Goal: Task Accomplishment & Management: Use online tool/utility

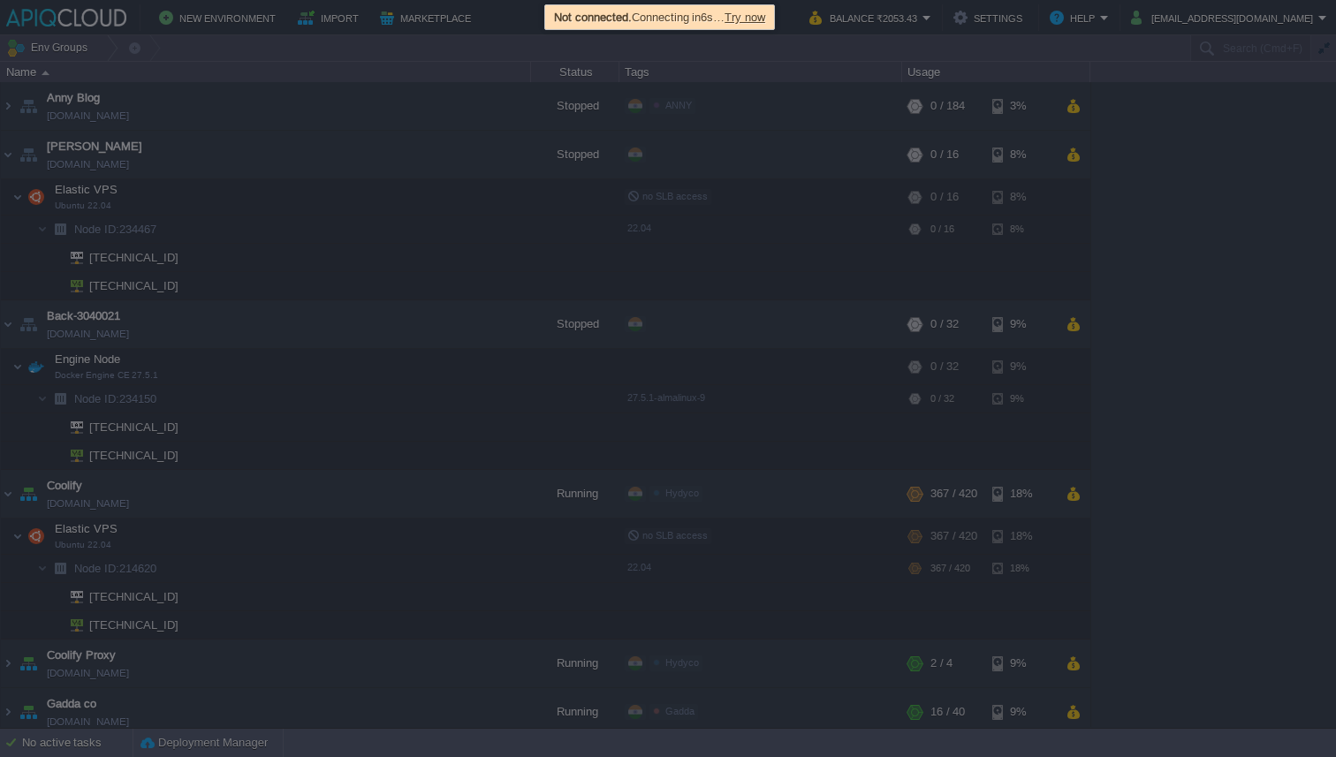
scroll to position [130, 0]
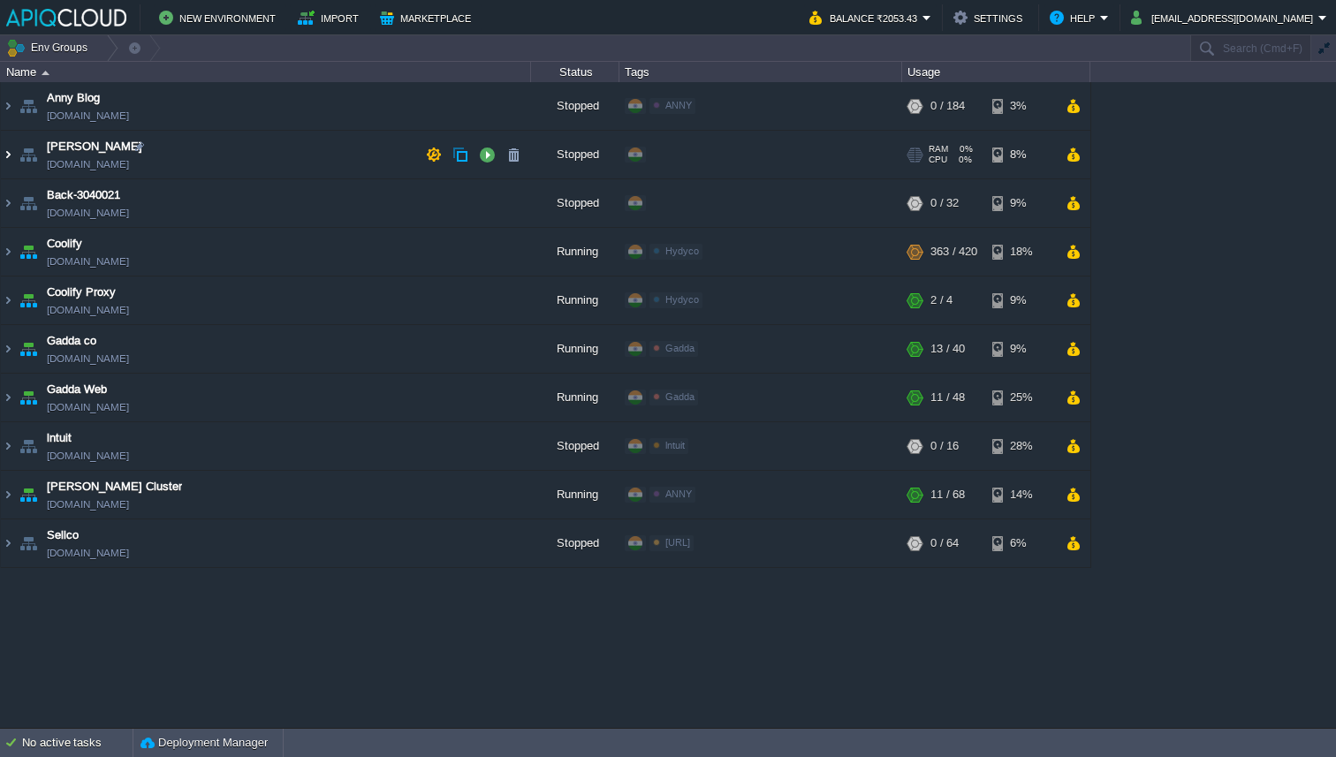
click at [7, 158] on img at bounding box center [8, 155] width 14 height 48
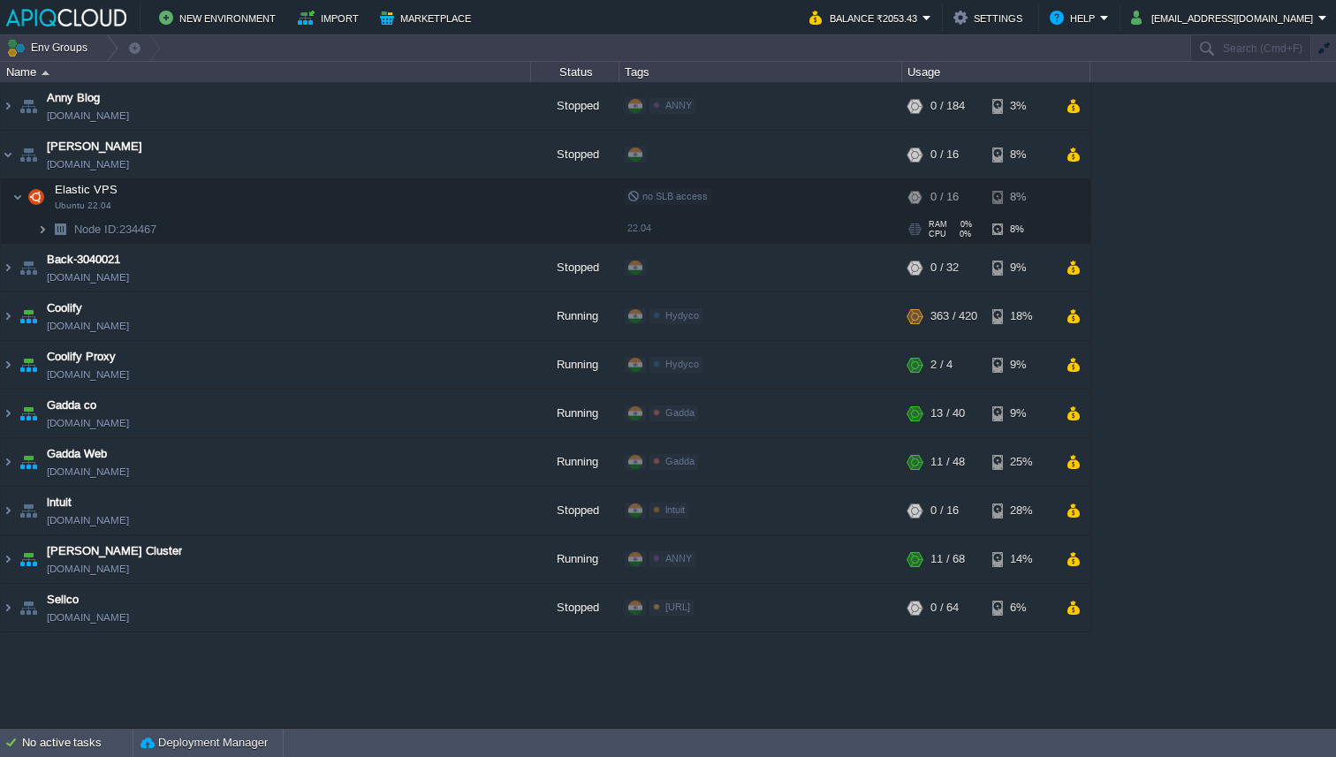
click at [37, 232] on img at bounding box center [42, 229] width 11 height 27
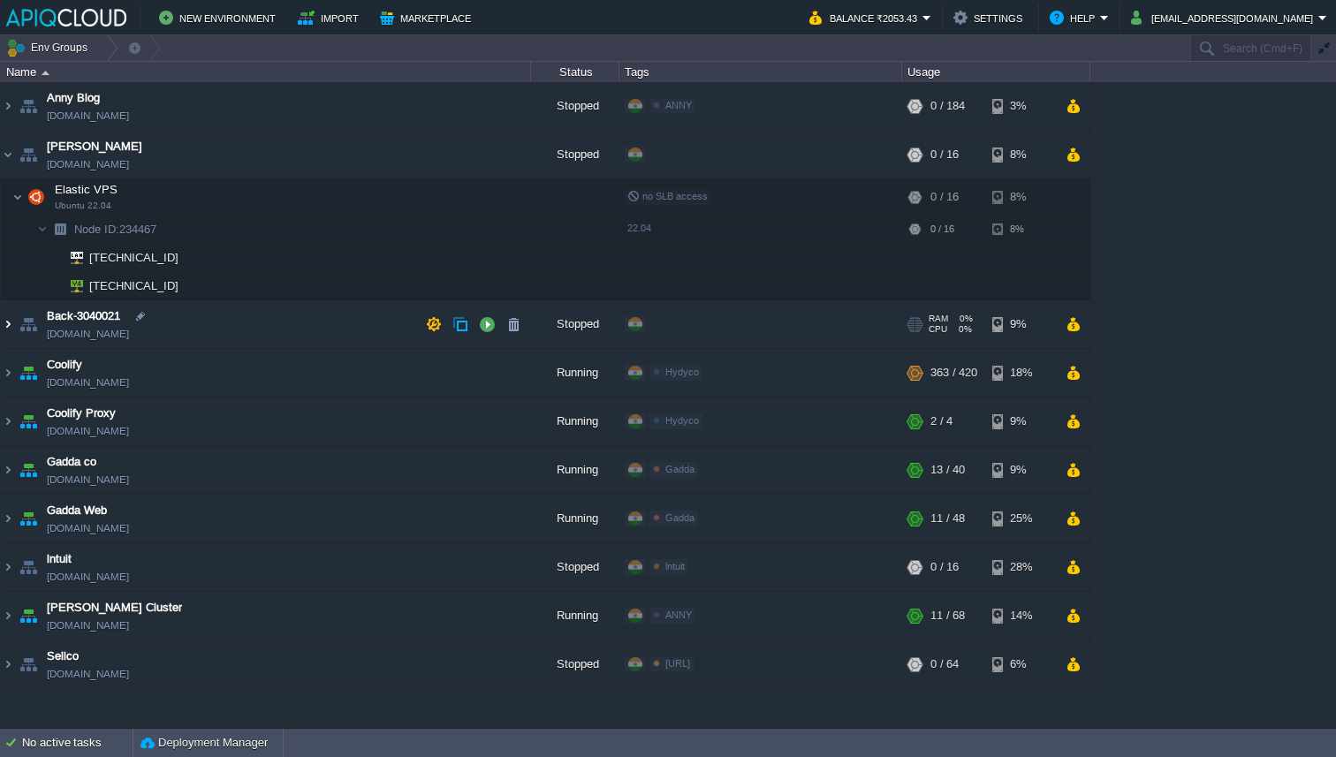
click at [9, 319] on img at bounding box center [8, 324] width 14 height 48
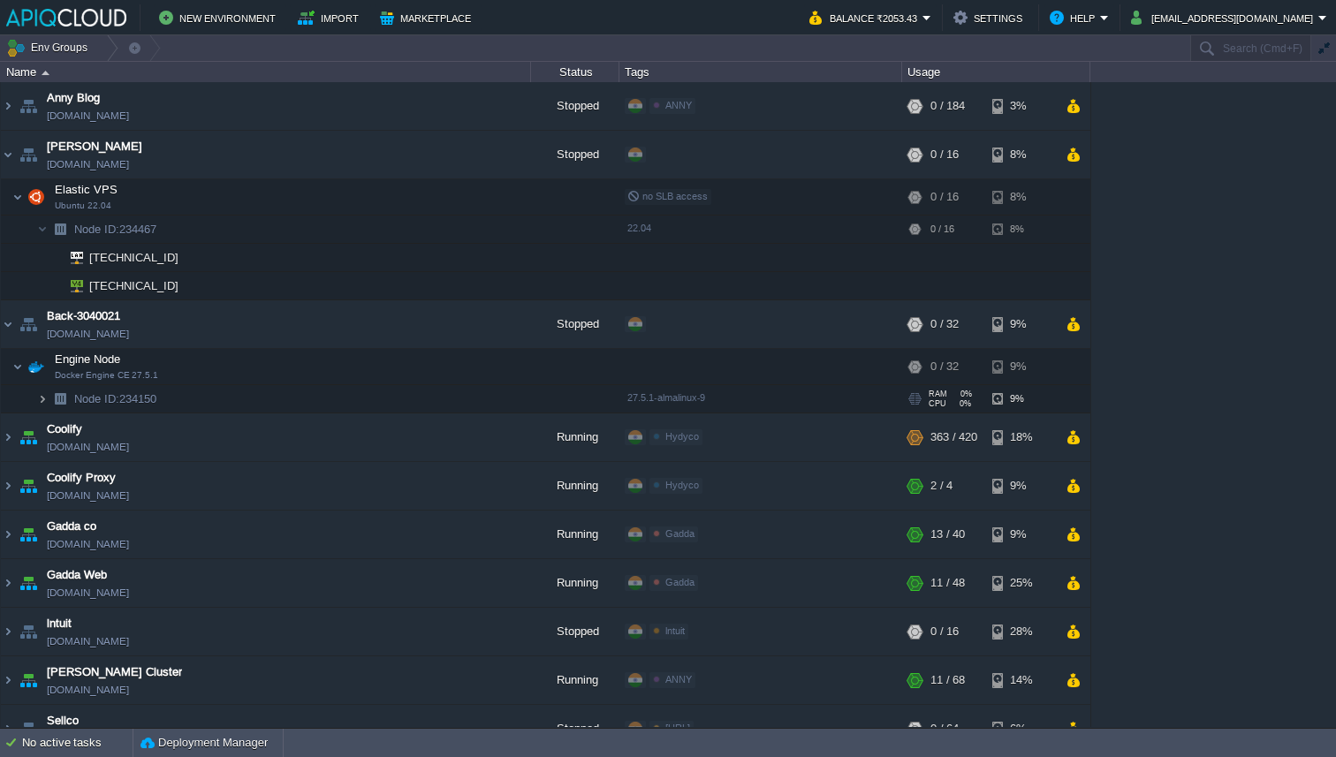
click at [42, 398] on img at bounding box center [42, 398] width 11 height 27
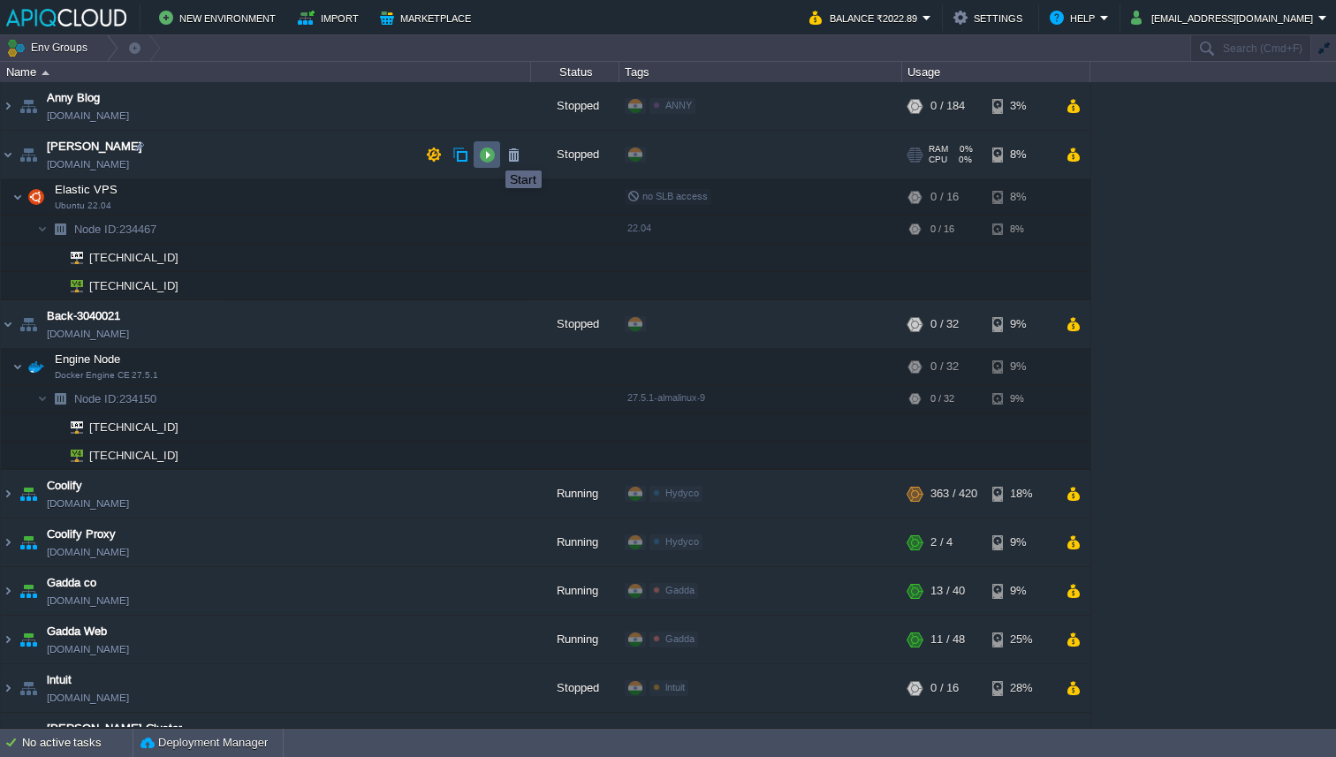
click at [488, 156] on button "button" at bounding box center [487, 155] width 16 height 16
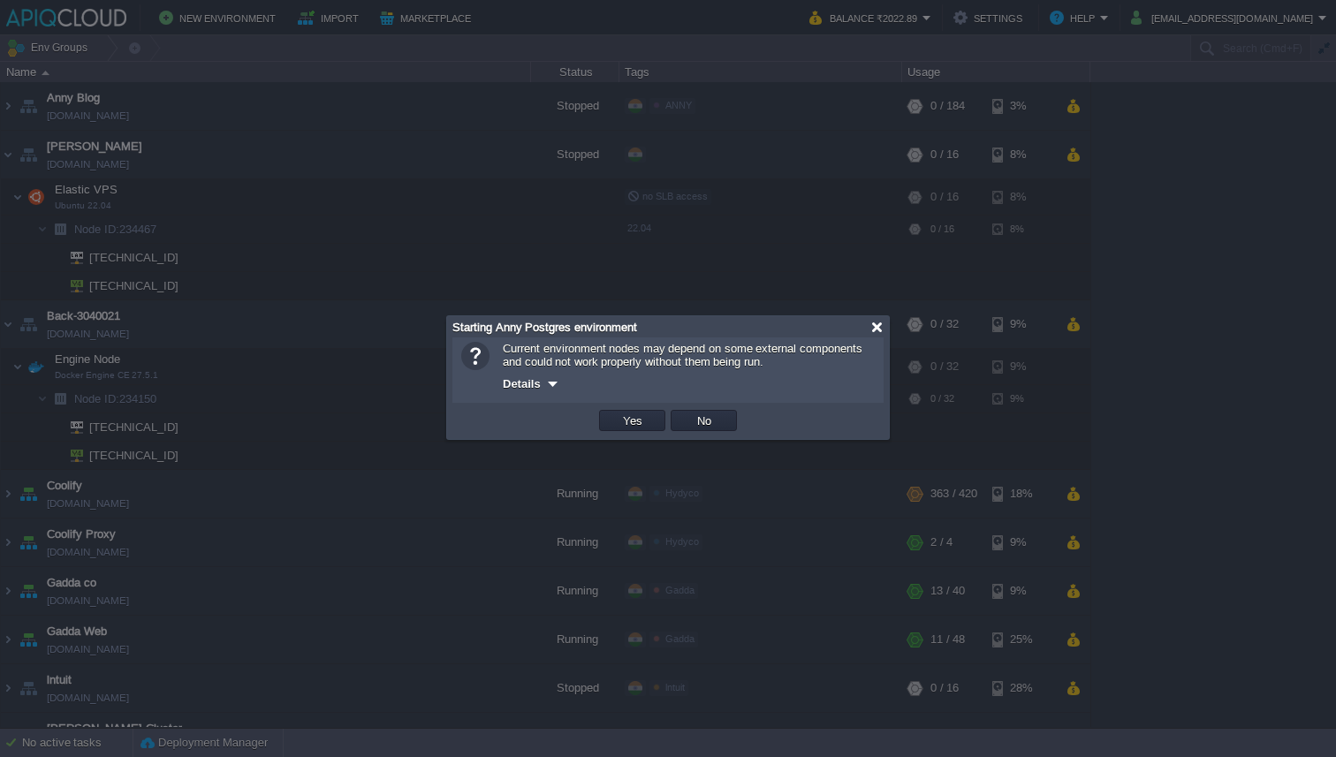
click at [877, 331] on div at bounding box center [877, 327] width 13 height 13
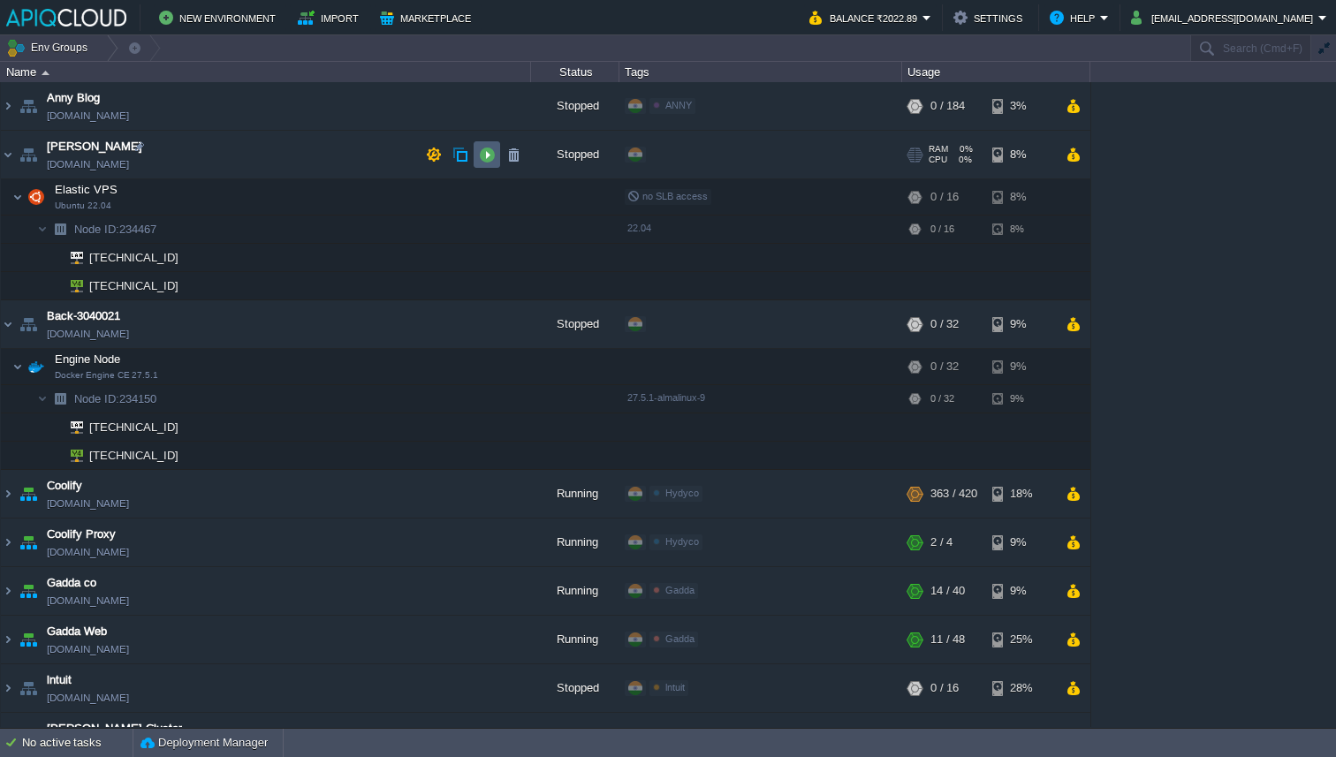
click at [488, 158] on button "button" at bounding box center [487, 155] width 16 height 16
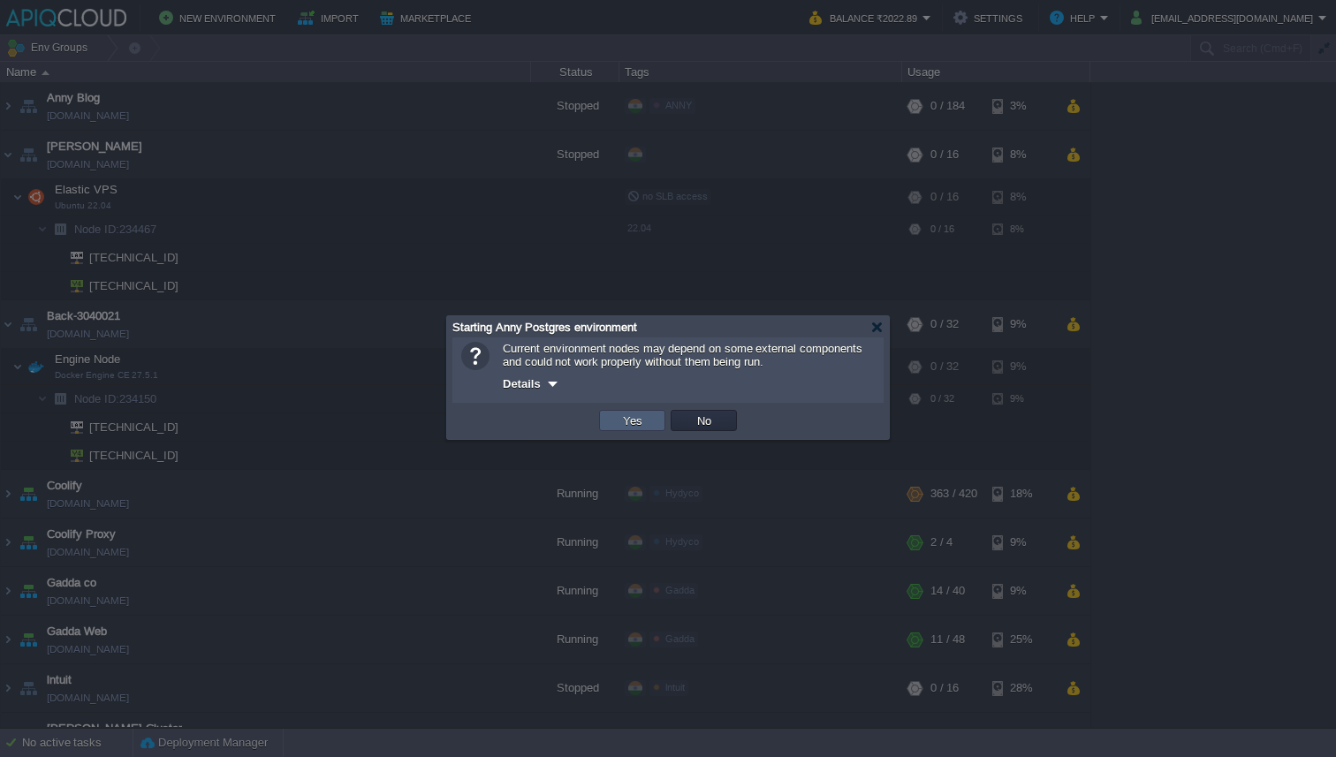
click at [625, 428] on button "Yes" at bounding box center [633, 421] width 30 height 16
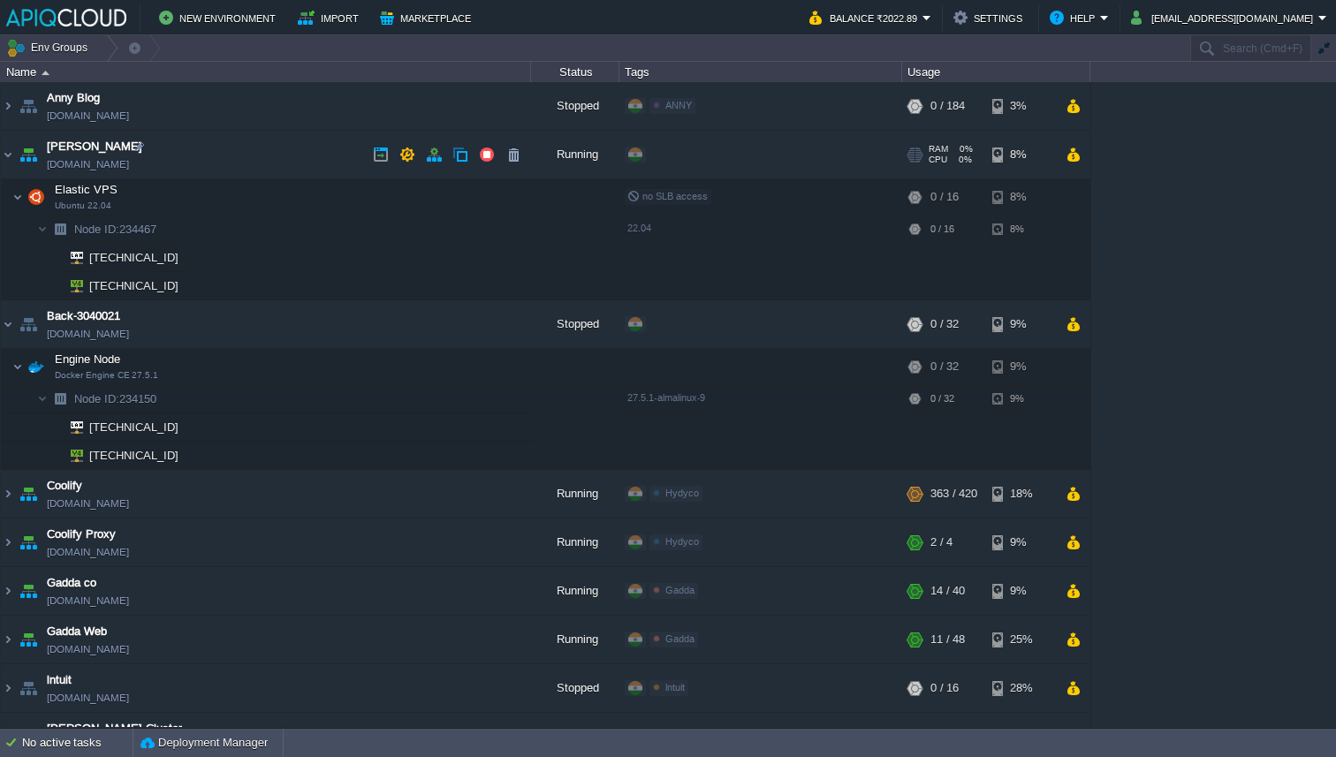
click at [257, 158] on td "Anny Postgres env-0583472.in1.apiqcloud.com" at bounding box center [266, 155] width 530 height 49
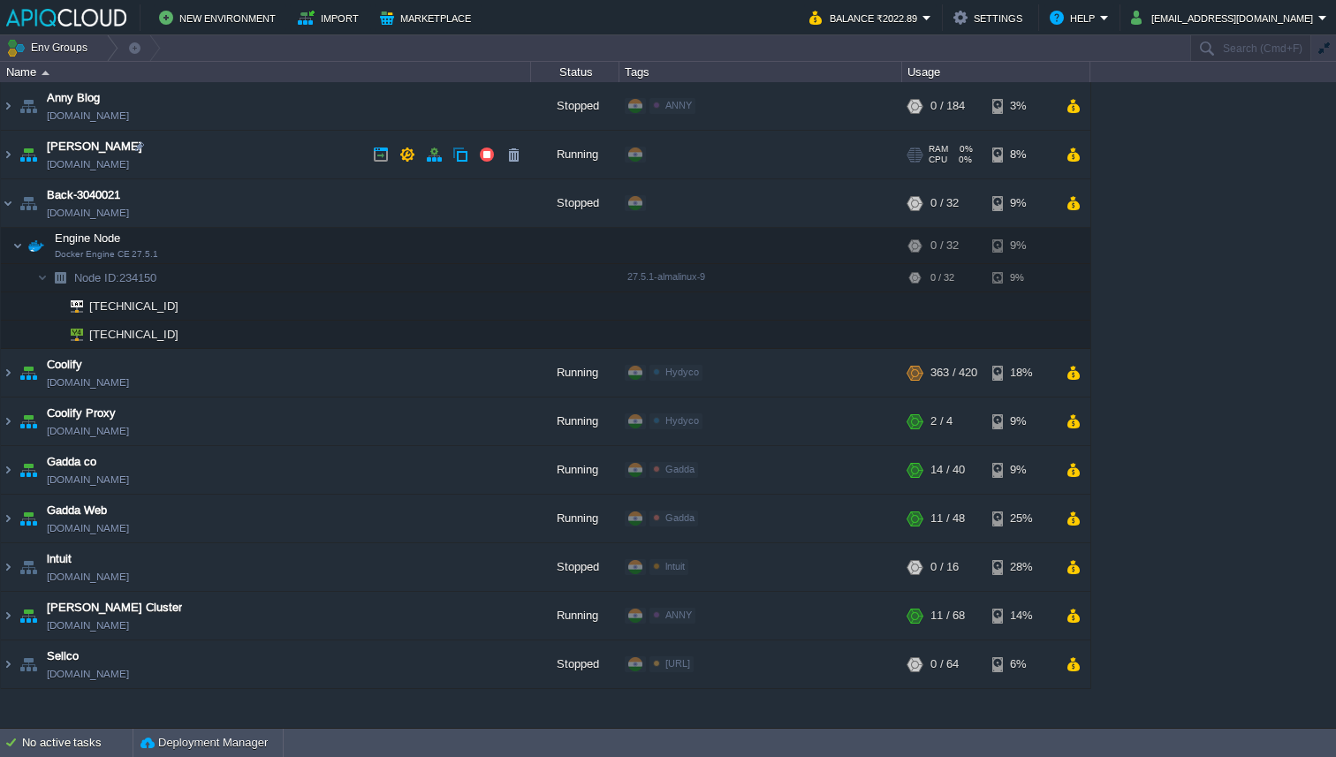
click at [257, 158] on td "Anny Postgres env-0583472.in1.apiqcloud.com" at bounding box center [266, 155] width 530 height 49
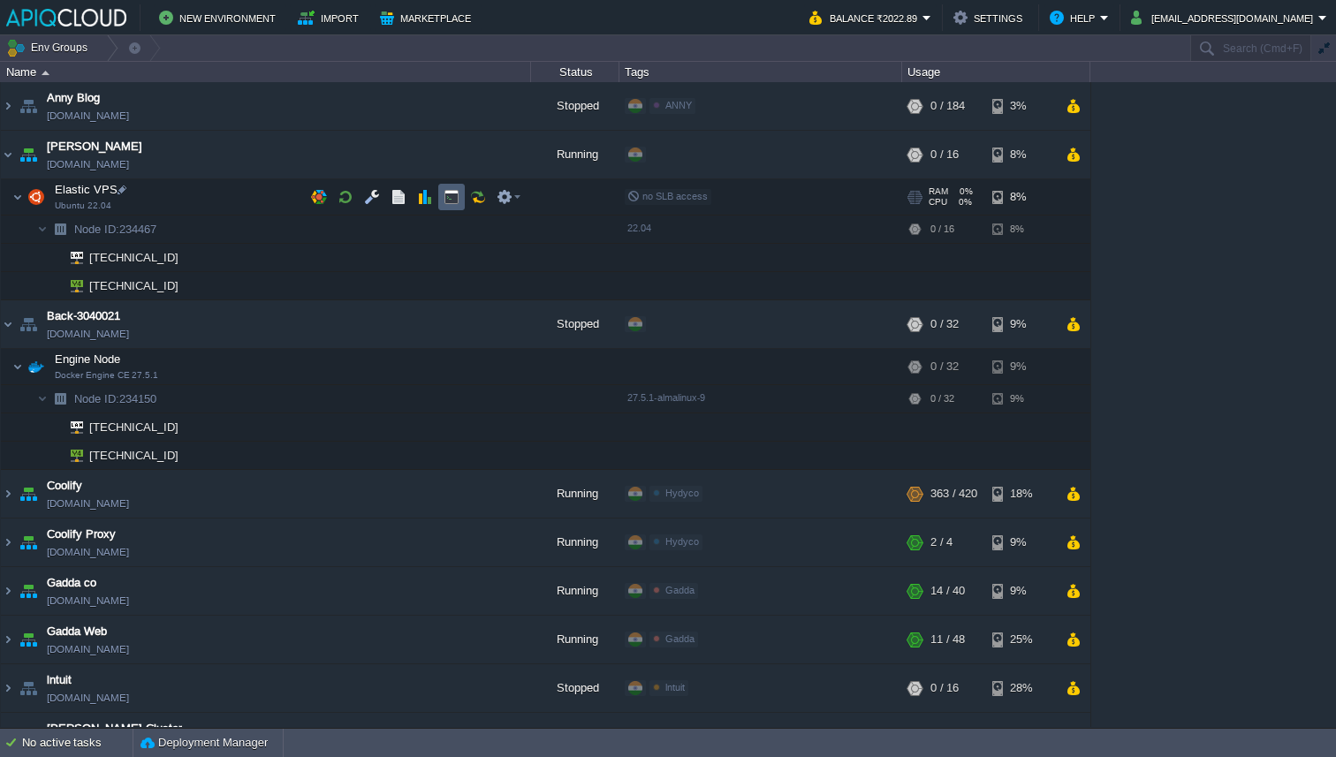
click at [441, 201] on td at bounding box center [451, 197] width 27 height 27
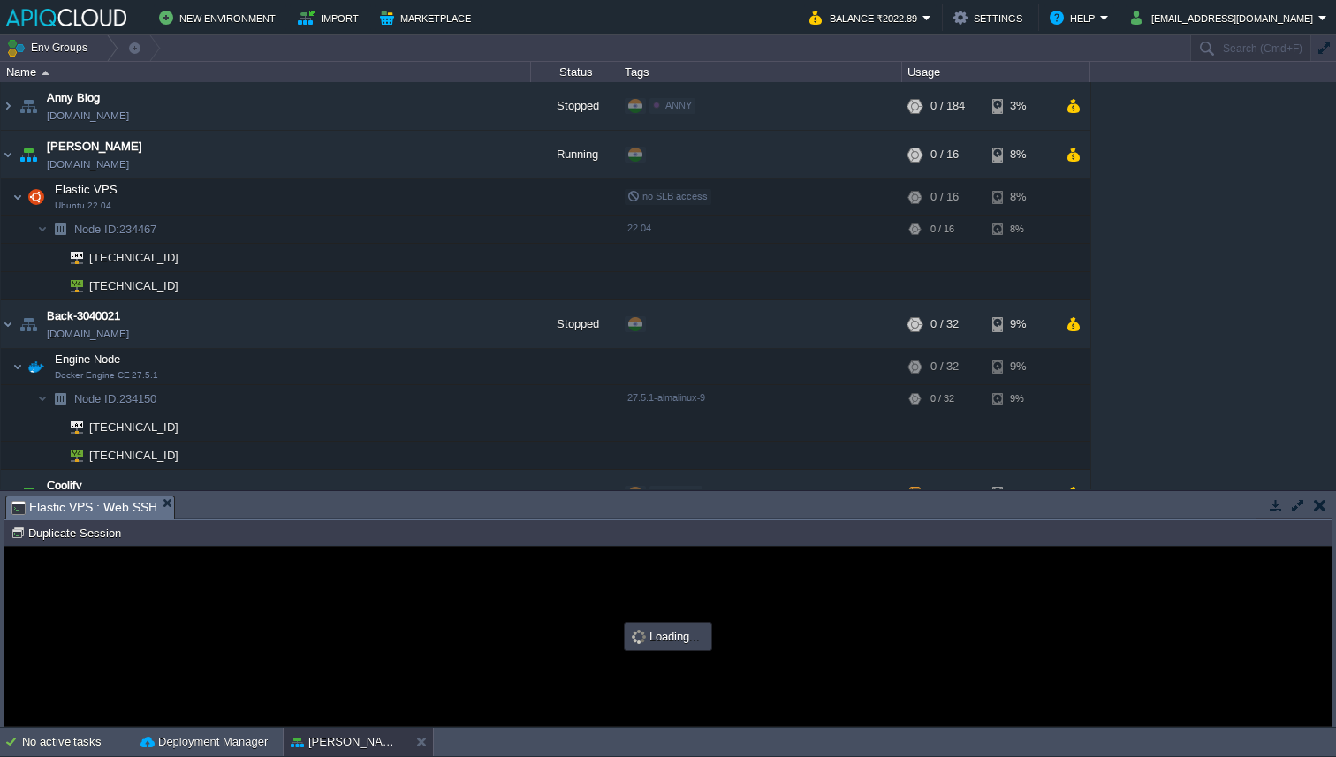
type input "#000000"
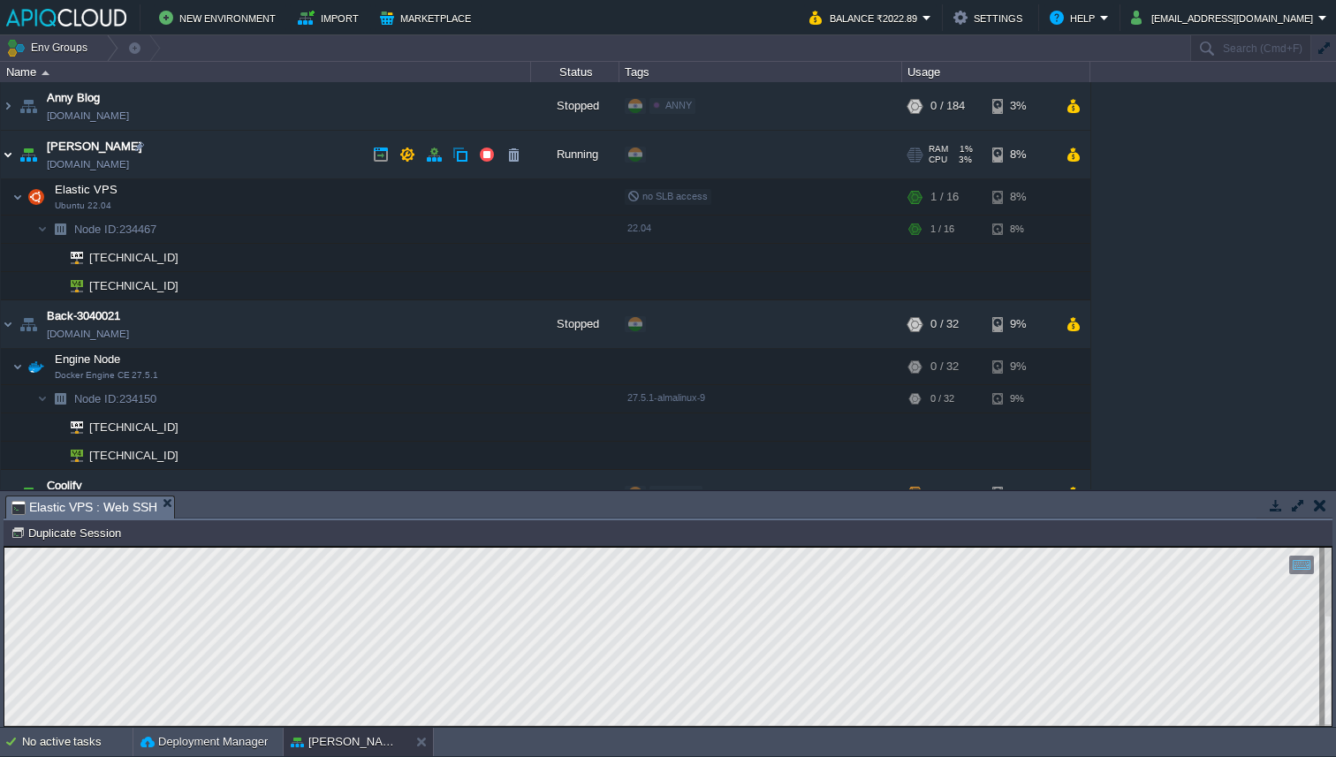
click at [10, 148] on img at bounding box center [8, 155] width 14 height 48
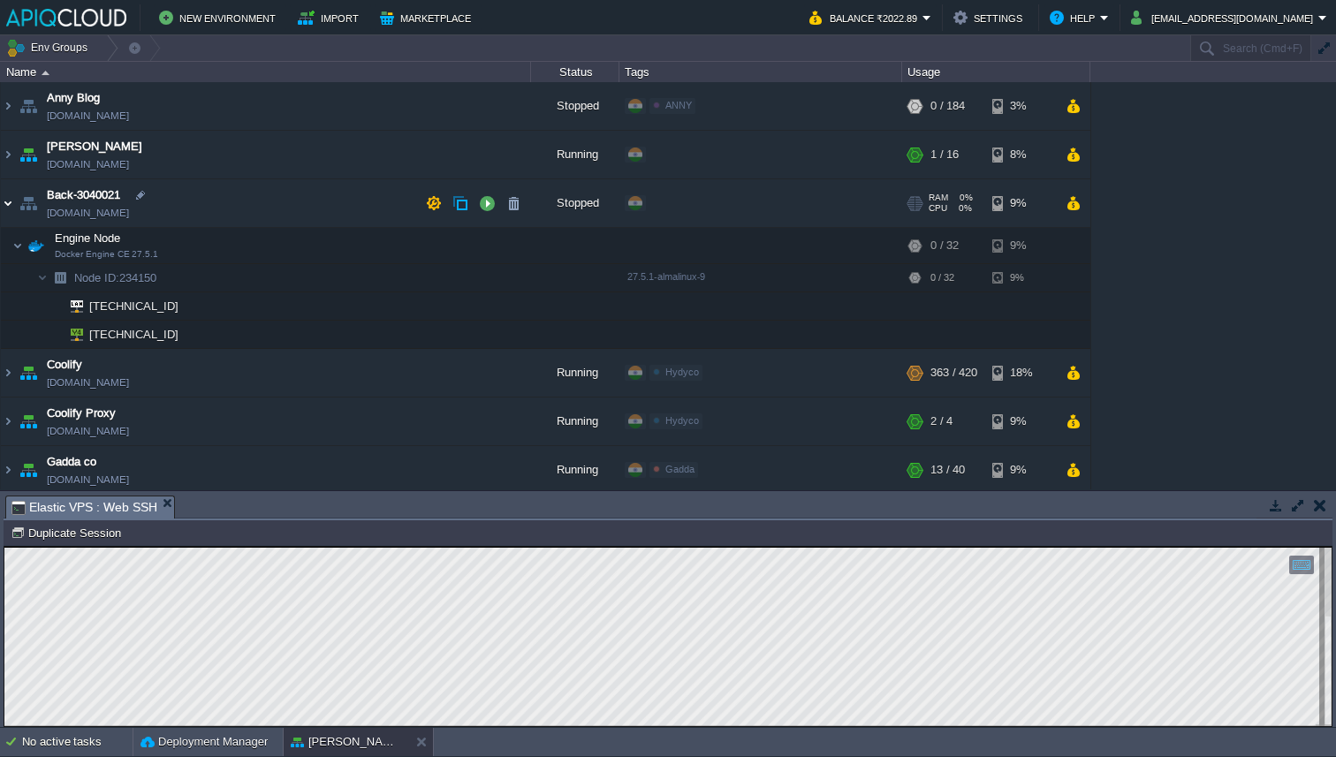
click at [14, 205] on img at bounding box center [8, 203] width 14 height 48
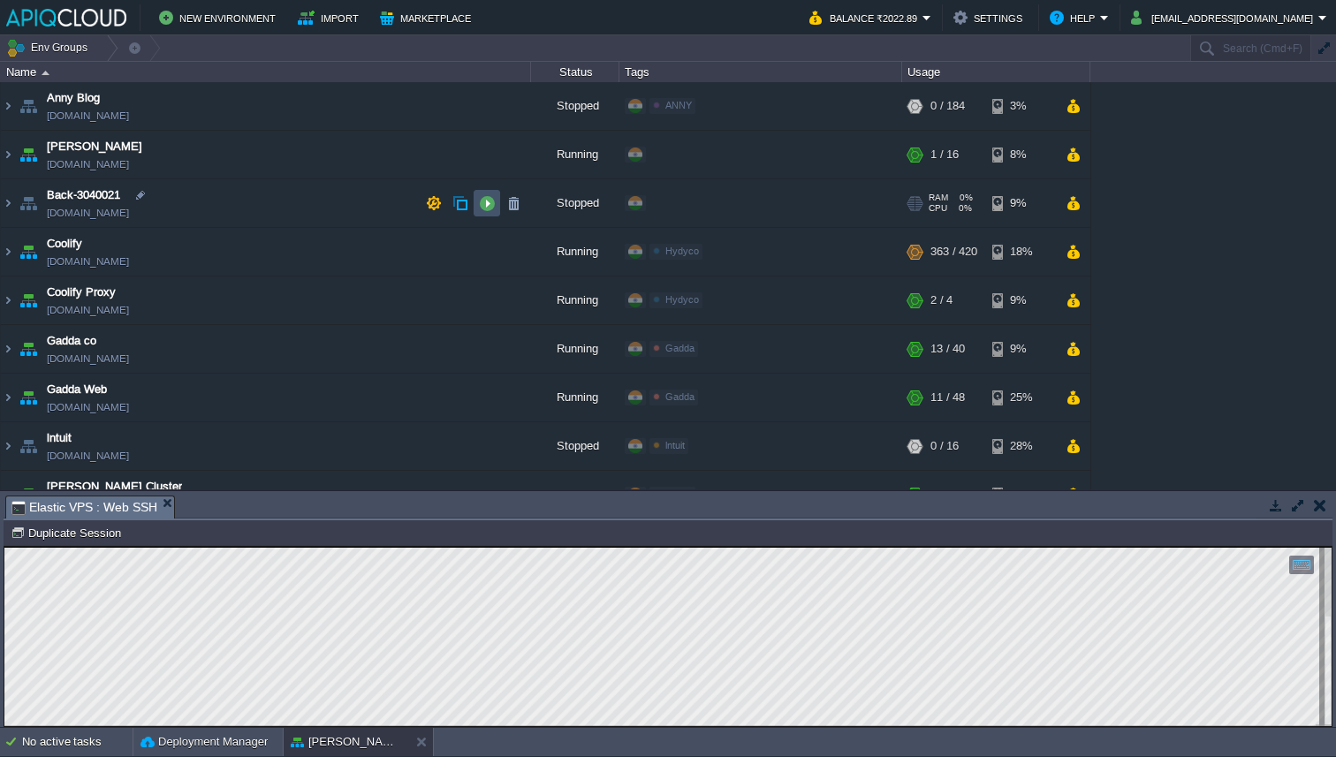
click at [483, 210] on button "button" at bounding box center [487, 203] width 16 height 16
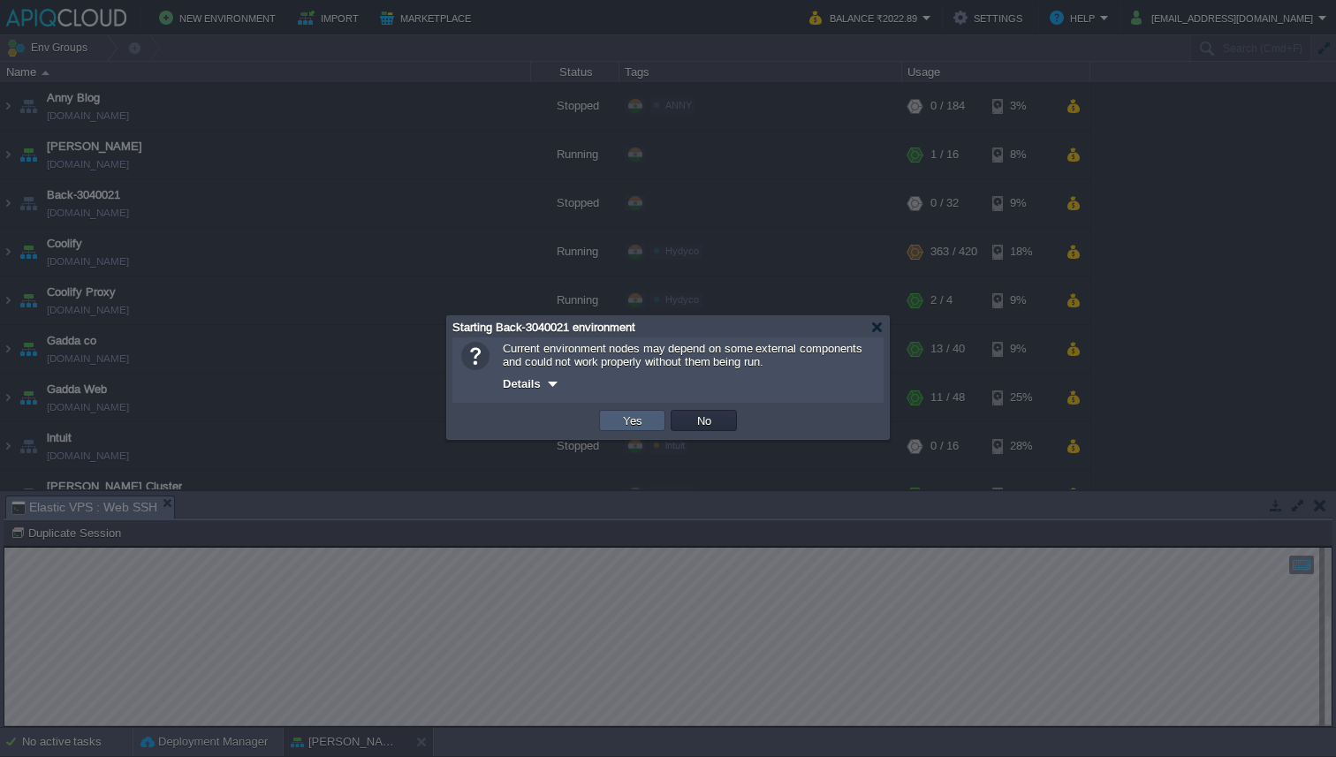
click at [635, 423] on button "Yes" at bounding box center [633, 421] width 30 height 16
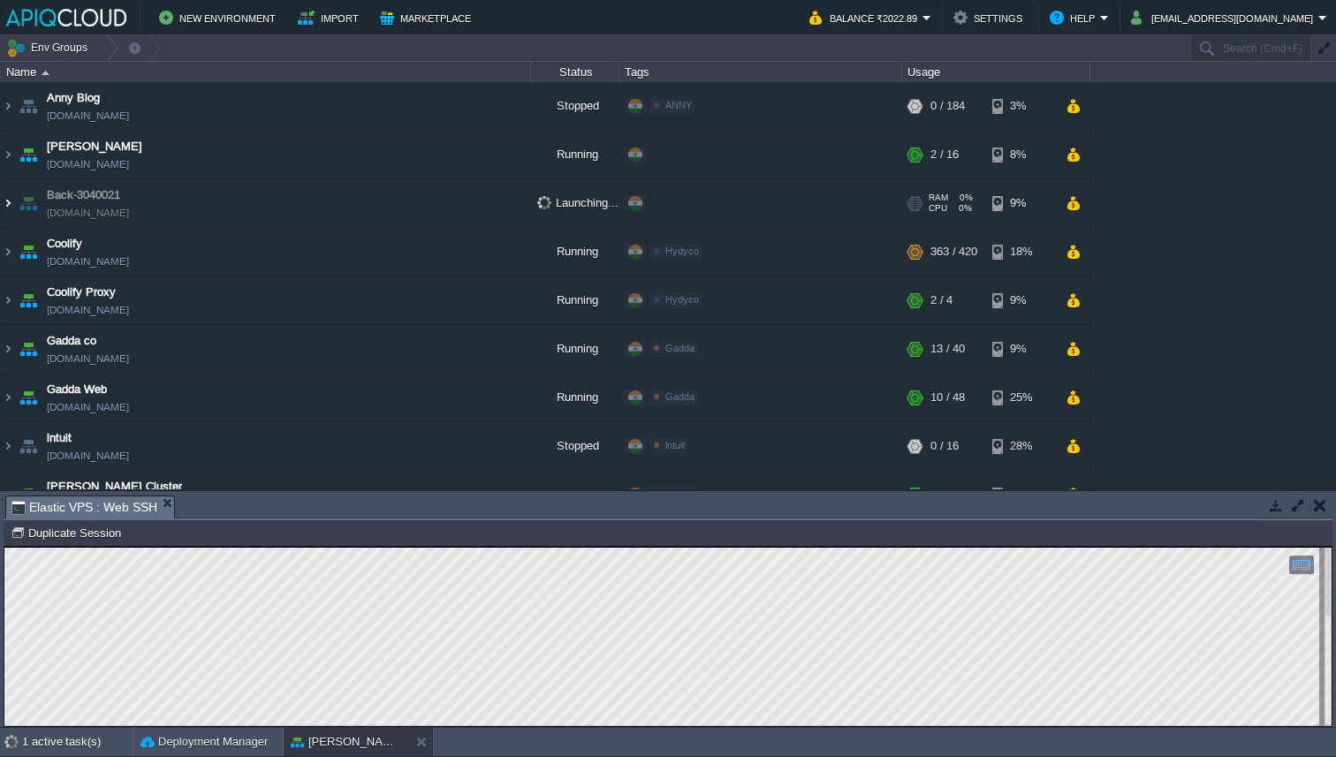
click at [12, 204] on img at bounding box center [8, 203] width 14 height 48
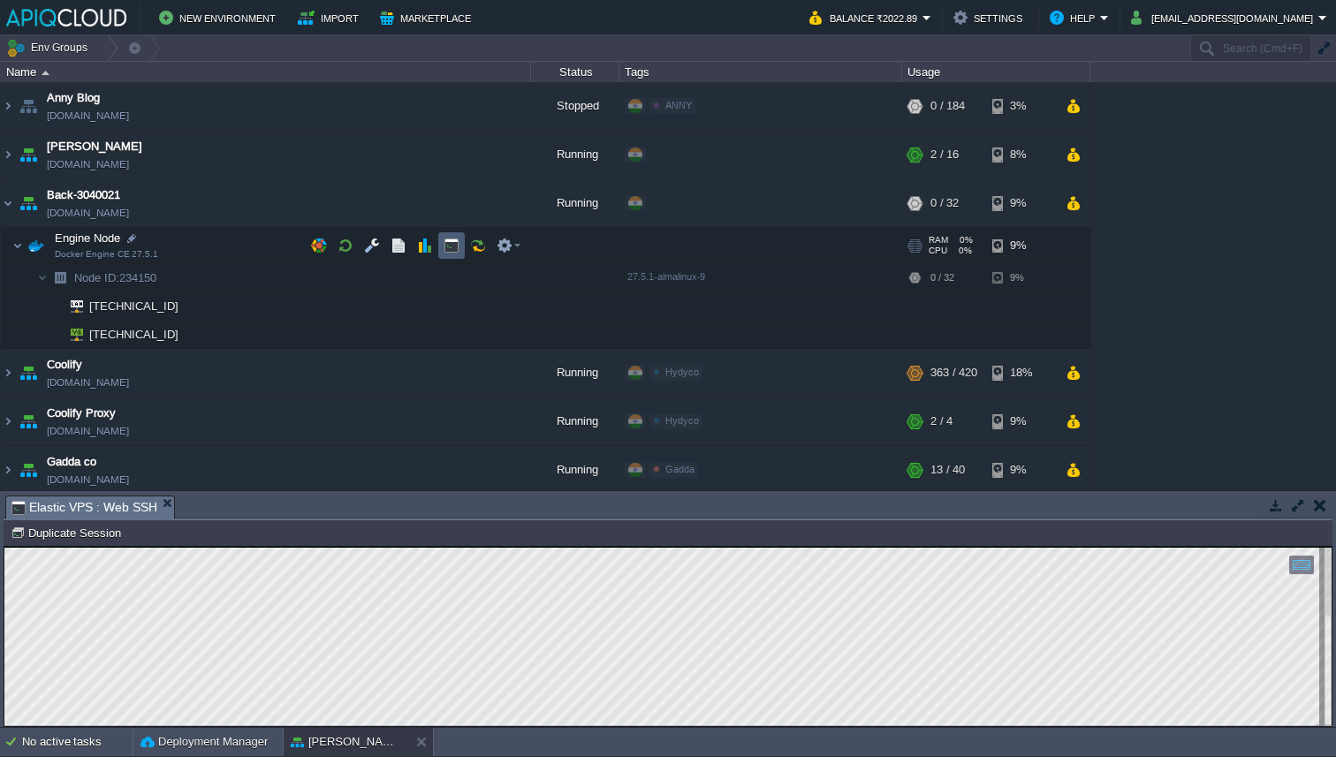
click at [445, 252] on button "button" at bounding box center [452, 246] width 16 height 16
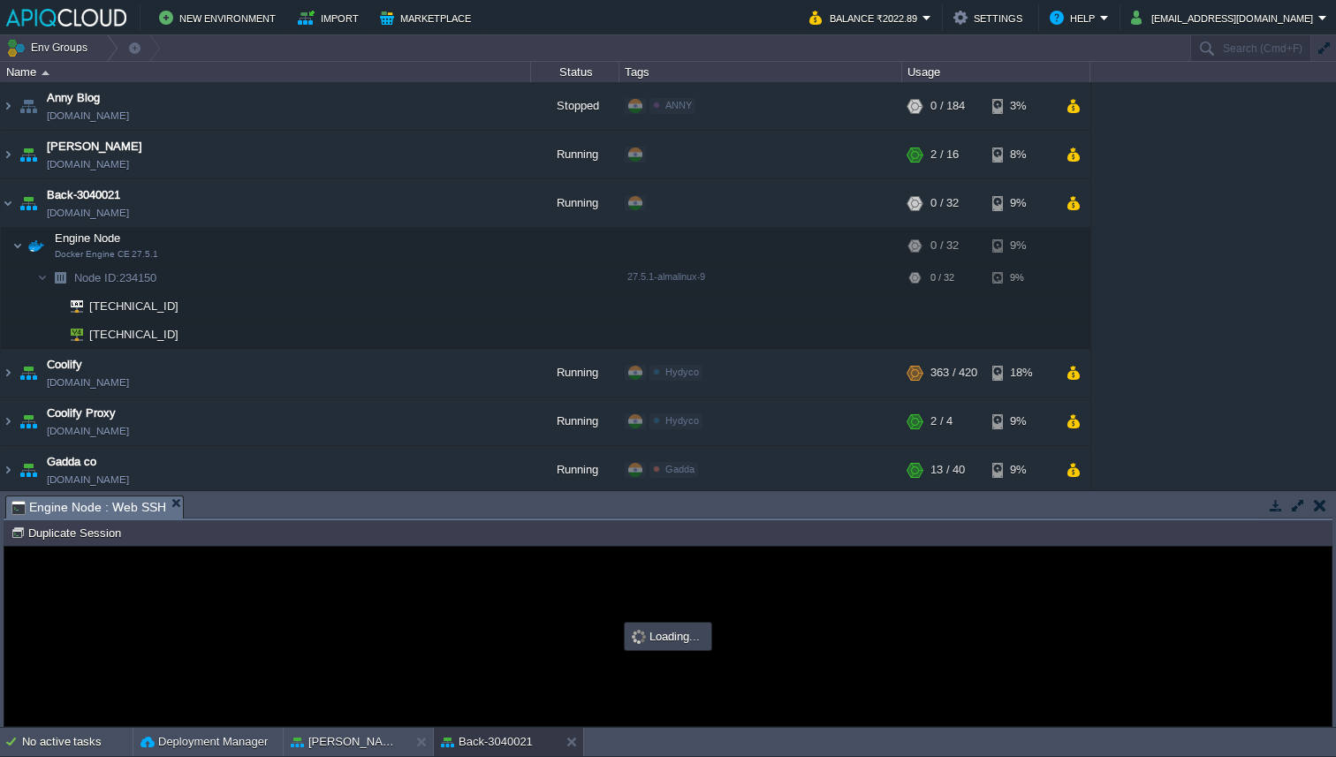
type input "#000000"
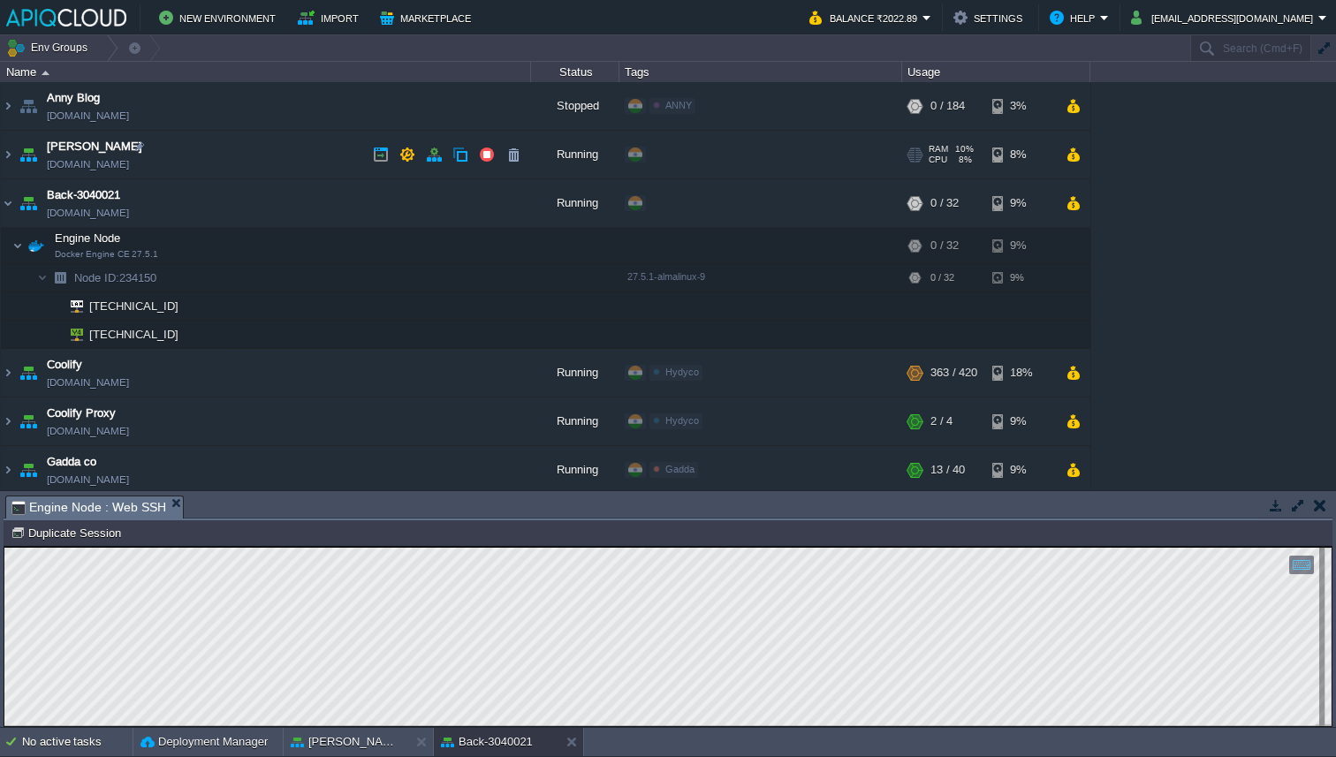
click at [217, 140] on td "Anny Postgres env-0583472.in1.apiqcloud.com" at bounding box center [266, 155] width 530 height 49
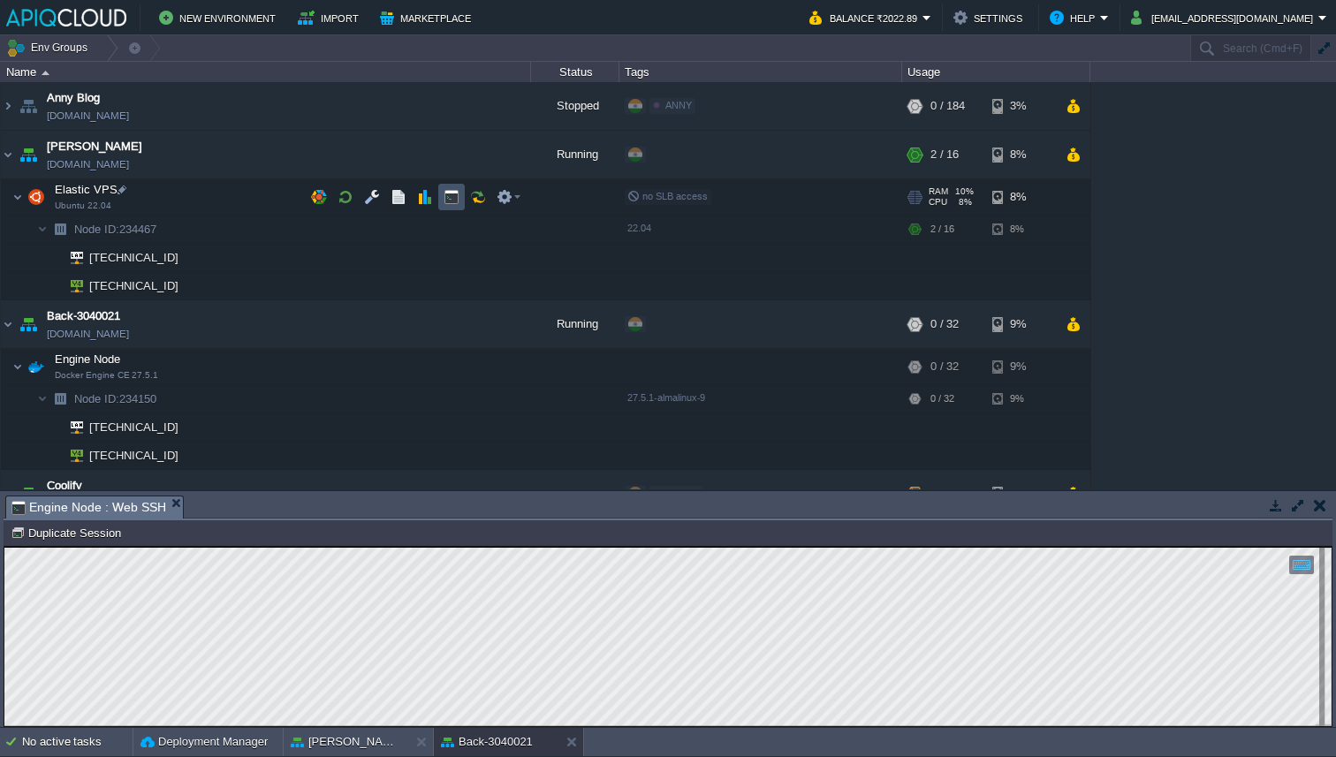
click at [458, 197] on button "button" at bounding box center [452, 197] width 16 height 16
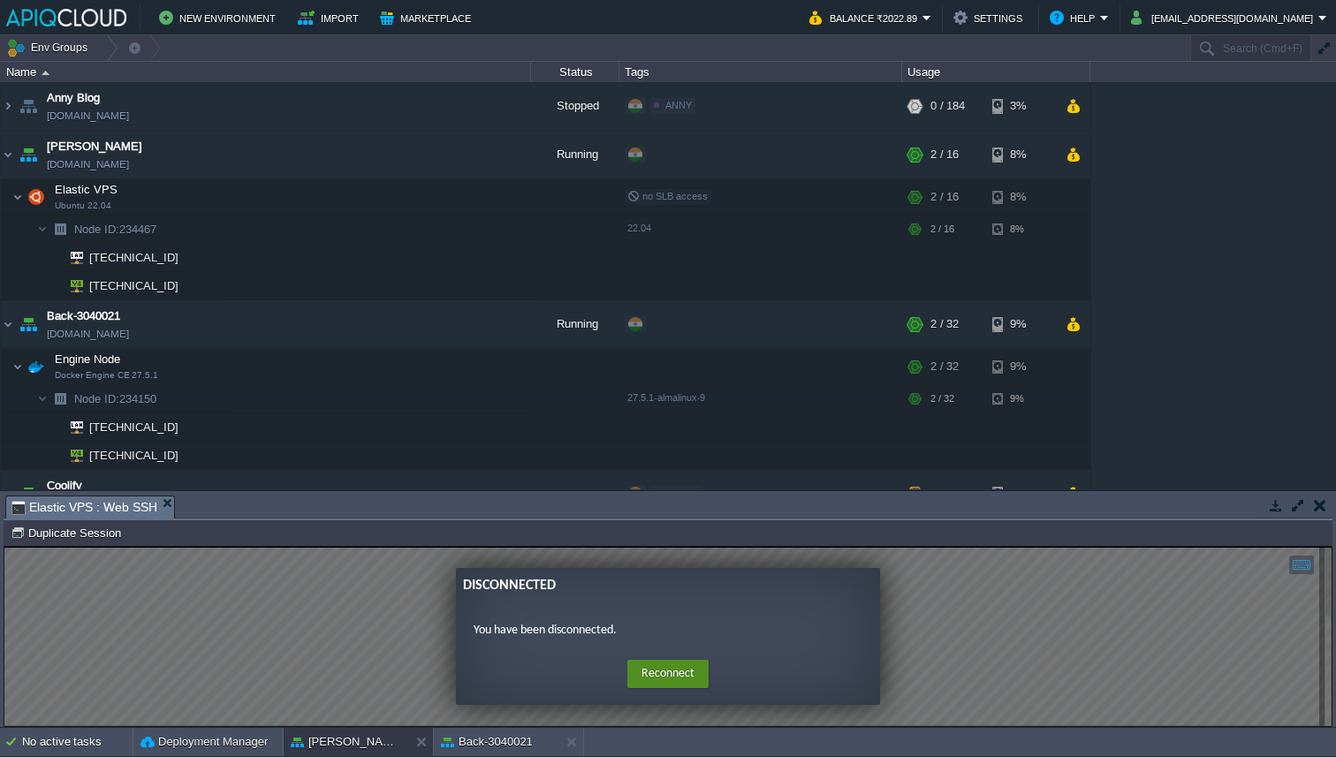
click at [688, 665] on button "Reconnect" at bounding box center [667, 674] width 81 height 28
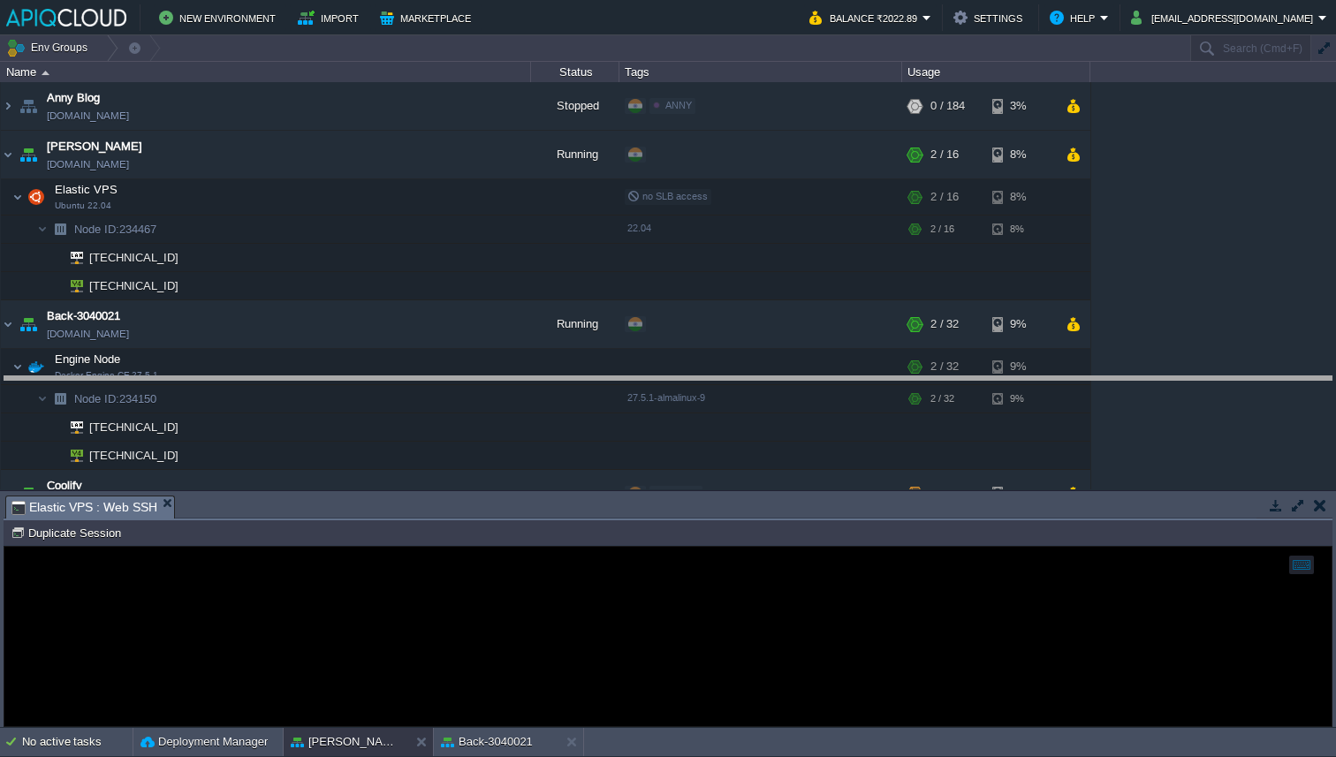
drag, startPoint x: 503, startPoint y: 500, endPoint x: 524, endPoint y: 384, distance: 118.6
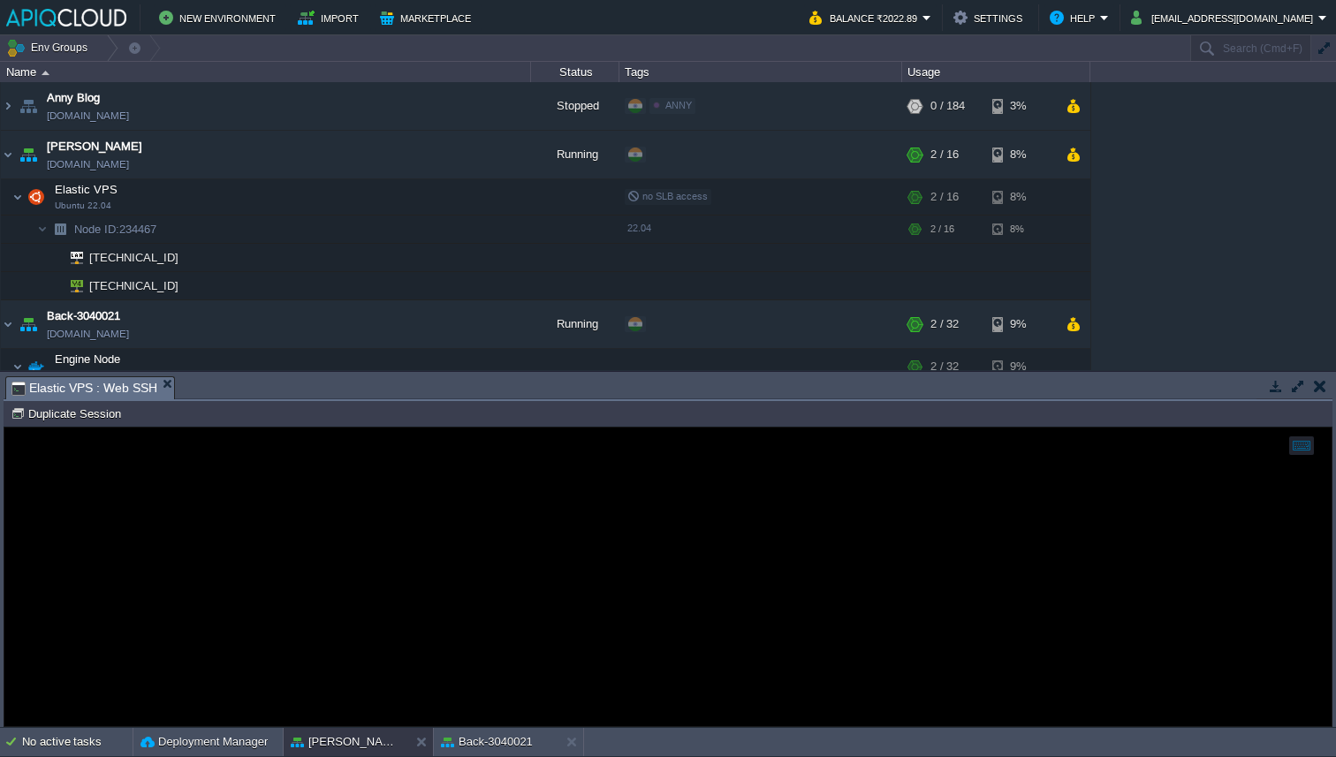
click at [483, 515] on div at bounding box center [667, 577] width 1327 height 299
click at [575, 741] on button at bounding box center [575, 743] width 18 height 18
click at [429, 743] on button at bounding box center [425, 743] width 18 height 18
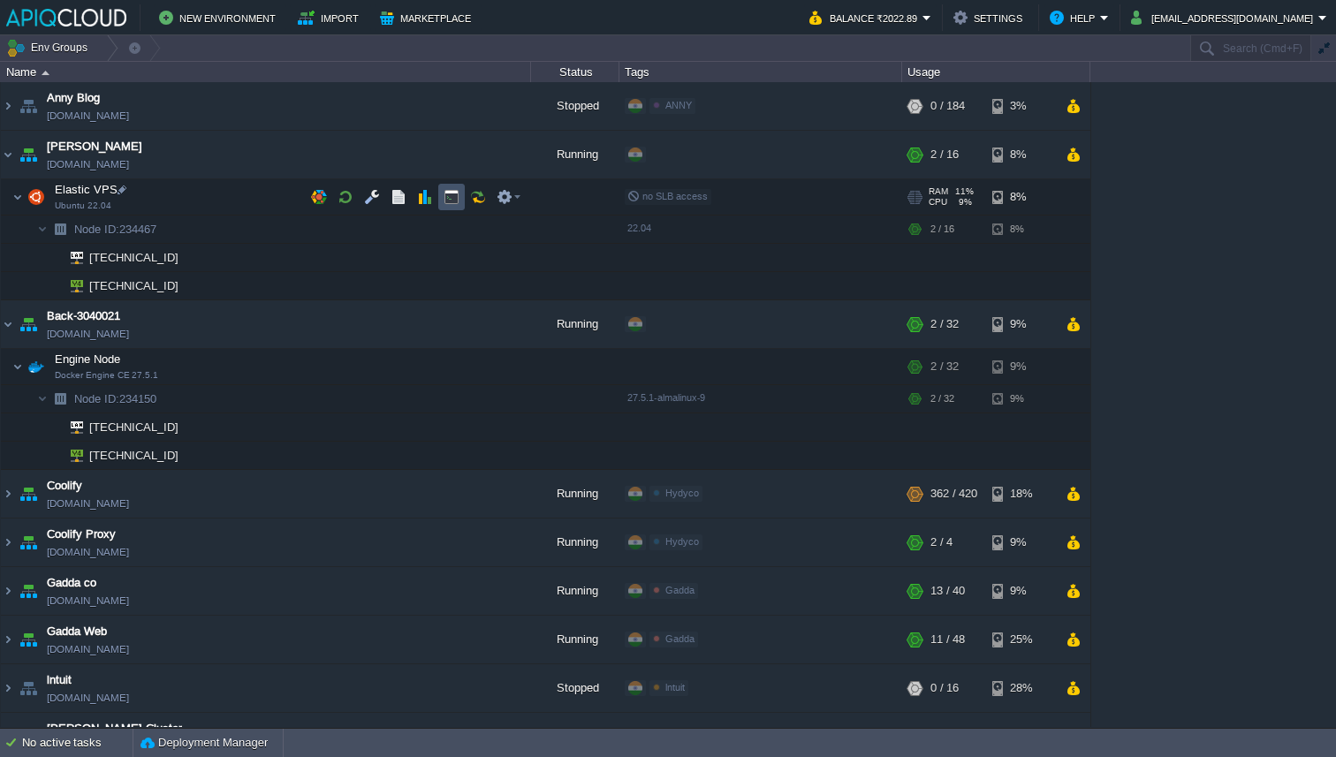
click at [452, 195] on button "button" at bounding box center [452, 197] width 16 height 16
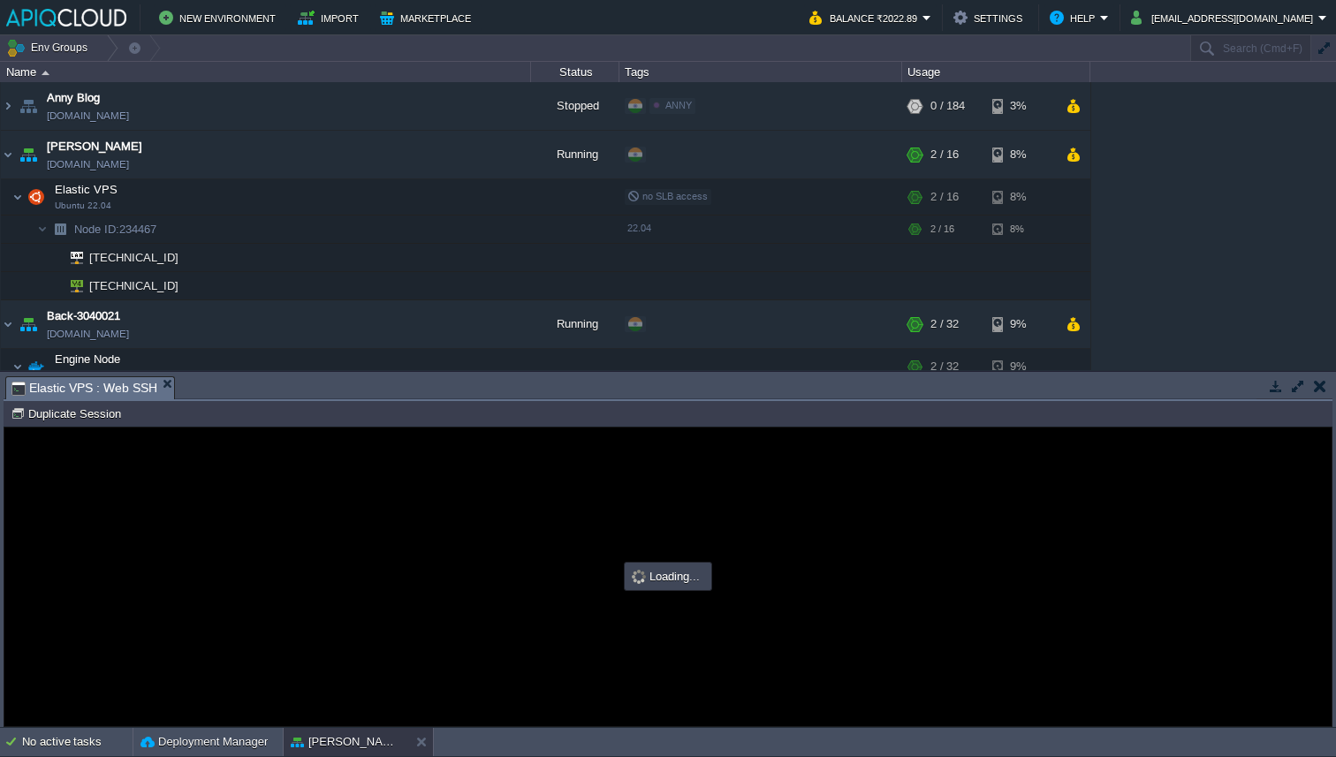
type input "#000000"
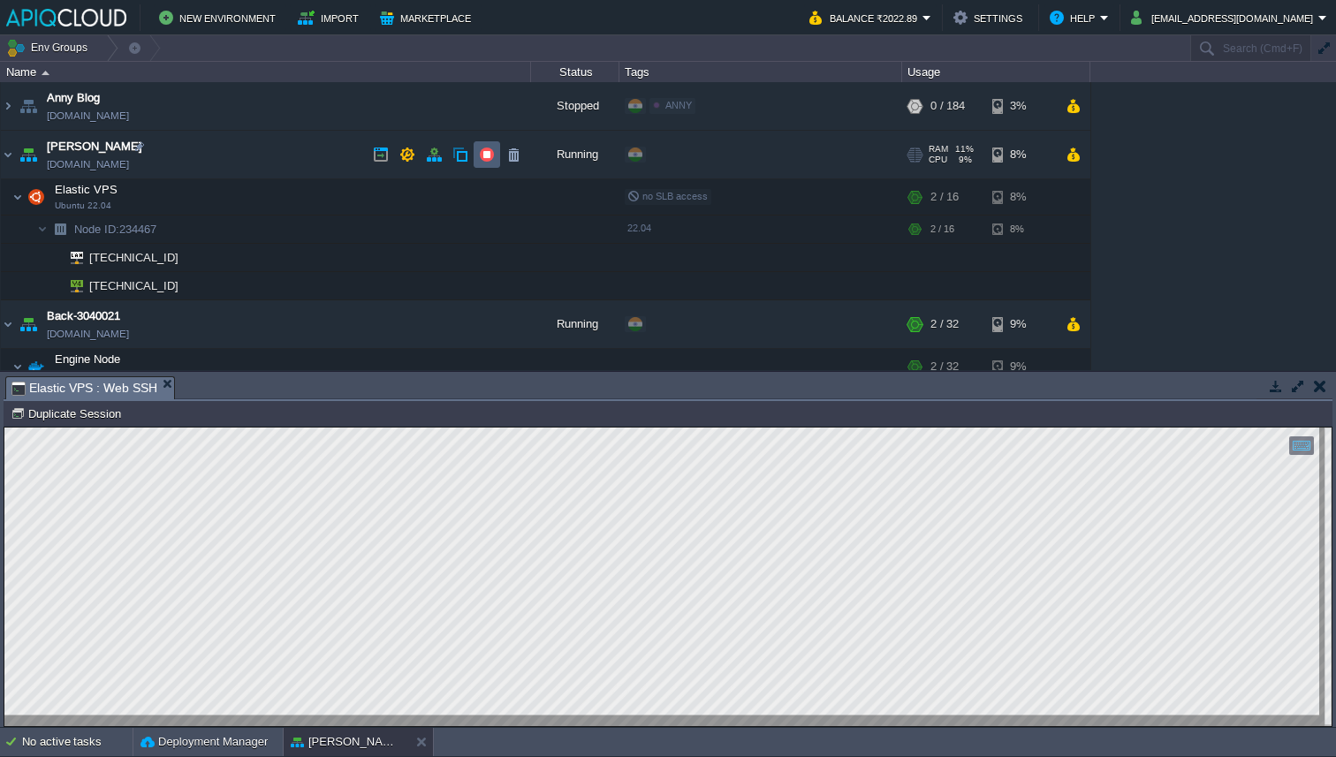
click at [490, 155] on button "button" at bounding box center [487, 155] width 16 height 16
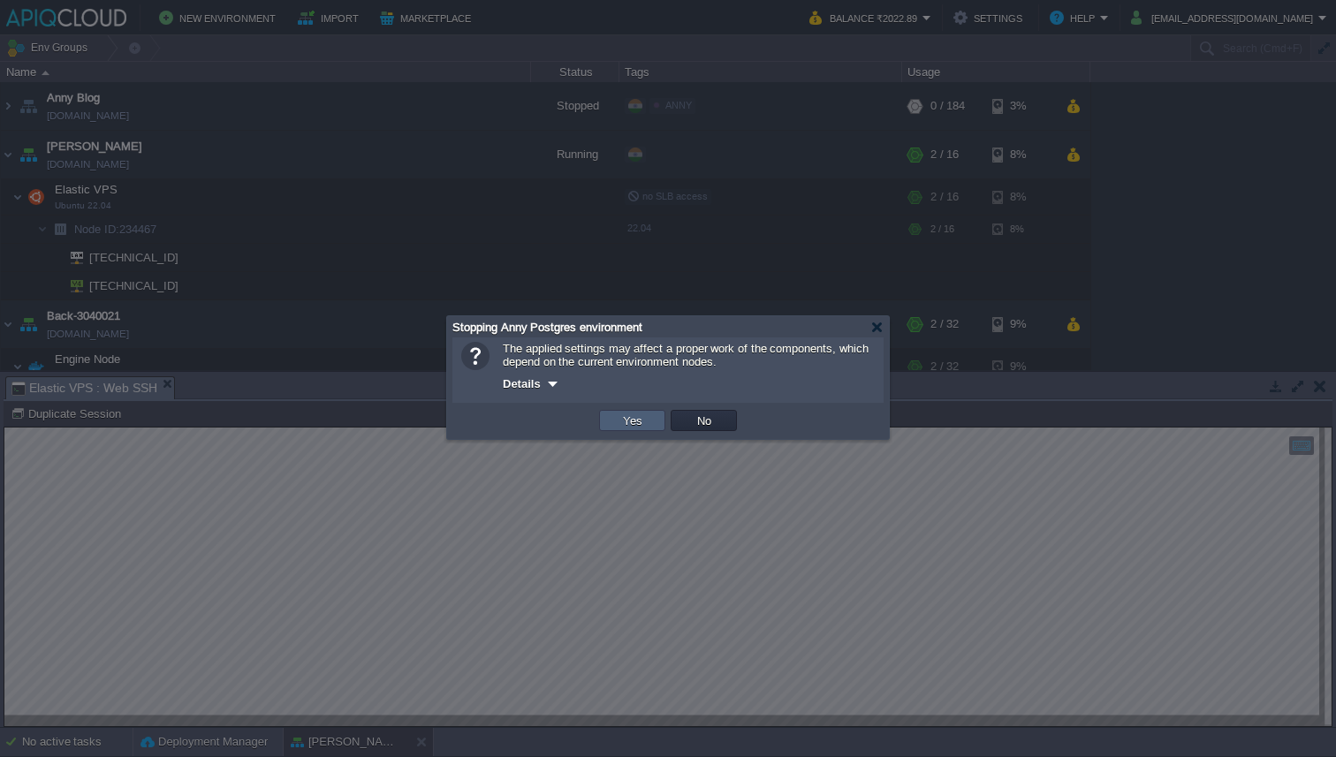
click at [648, 423] on td "Yes" at bounding box center [632, 420] width 66 height 21
